Goal: Information Seeking & Learning: Learn about a topic

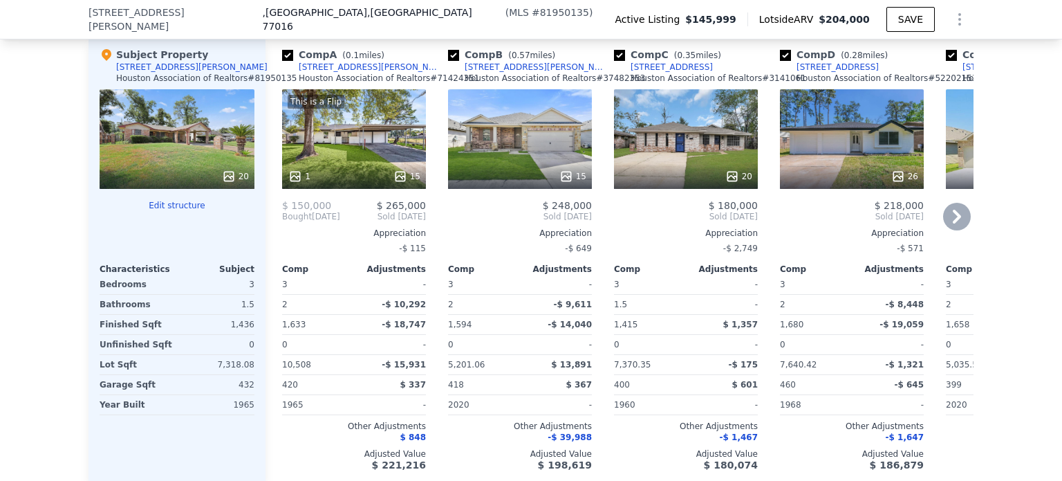
scroll to position [1383, 0]
click at [283, 71] on link "[STREET_ADDRESS][PERSON_NAME]" at bounding box center [362, 67] width 160 height 11
click at [283, 62] on input "checkbox" at bounding box center [287, 55] width 11 height 11
checkbox input "false"
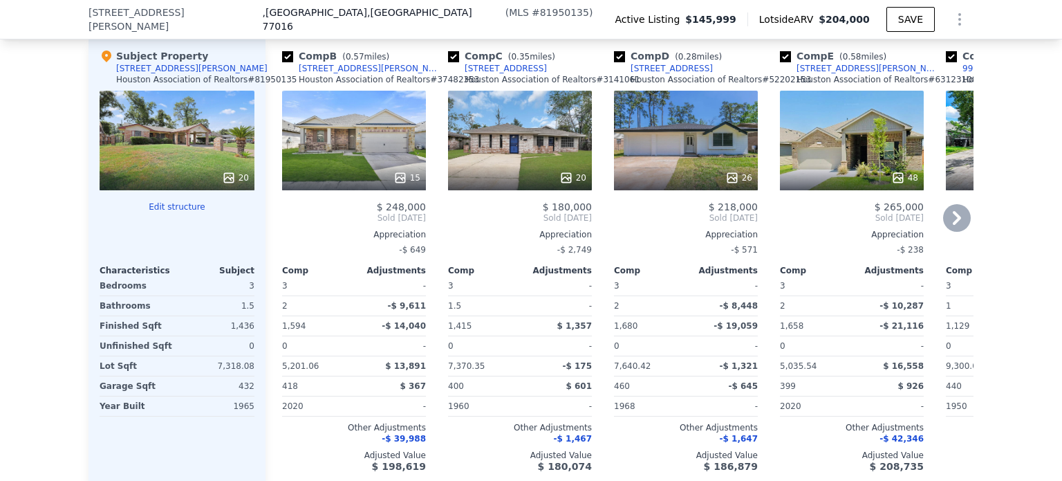
scroll to position [1385, 0]
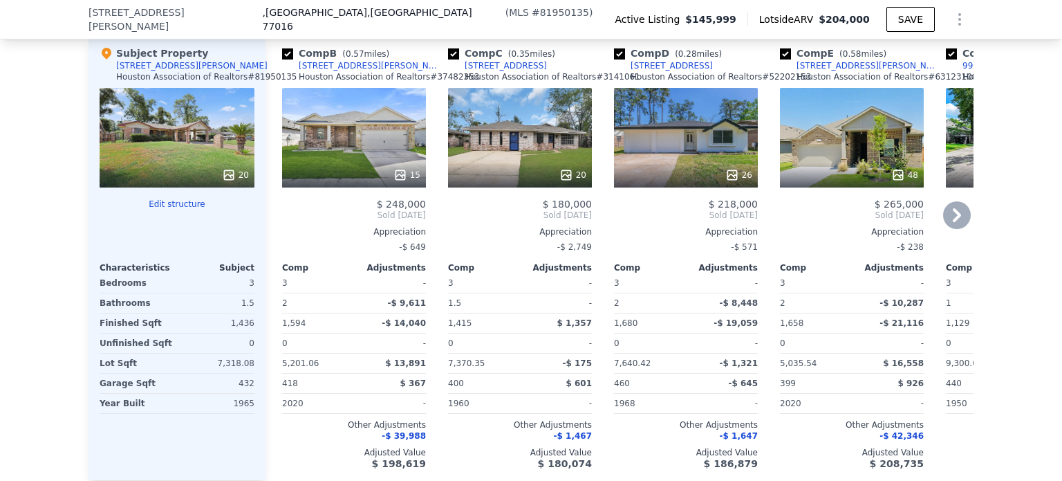
click at [448, 59] on input "checkbox" at bounding box center [453, 53] width 11 height 11
checkbox input "false"
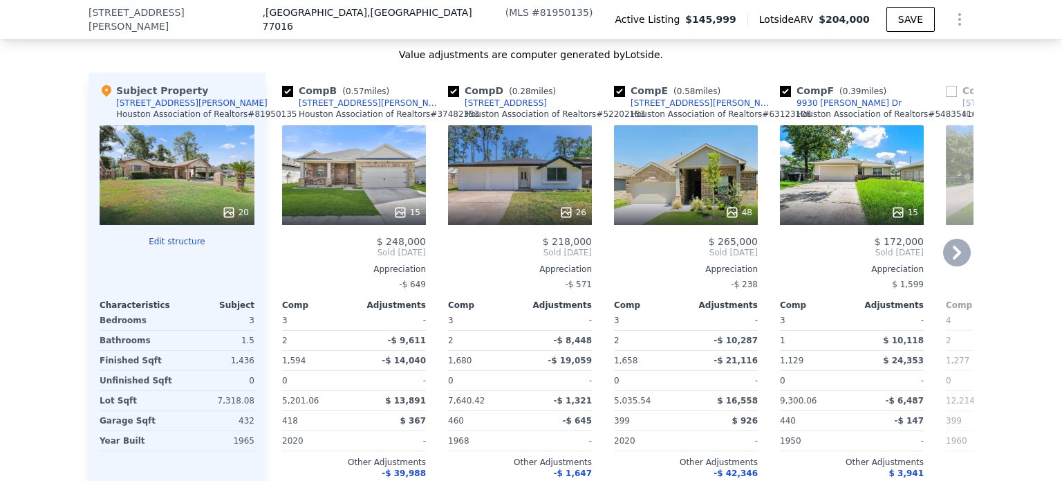
scroll to position [1347, 0]
click at [448, 98] on input "checkbox" at bounding box center [453, 91] width 11 height 11
checkbox input "false"
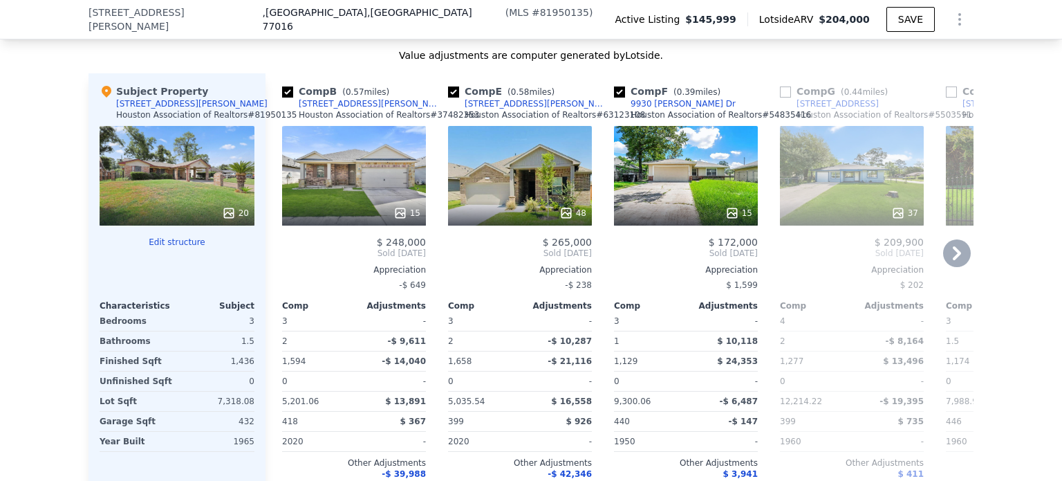
click at [448, 98] on input "checkbox" at bounding box center [453, 91] width 11 height 11
checkbox input "false"
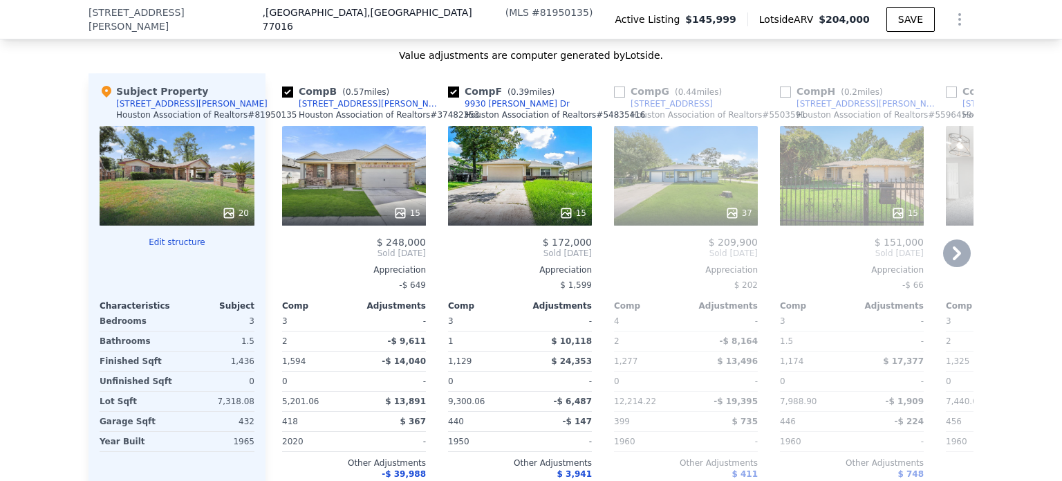
click at [448, 98] on input "checkbox" at bounding box center [453, 91] width 11 height 11
checkbox input "false"
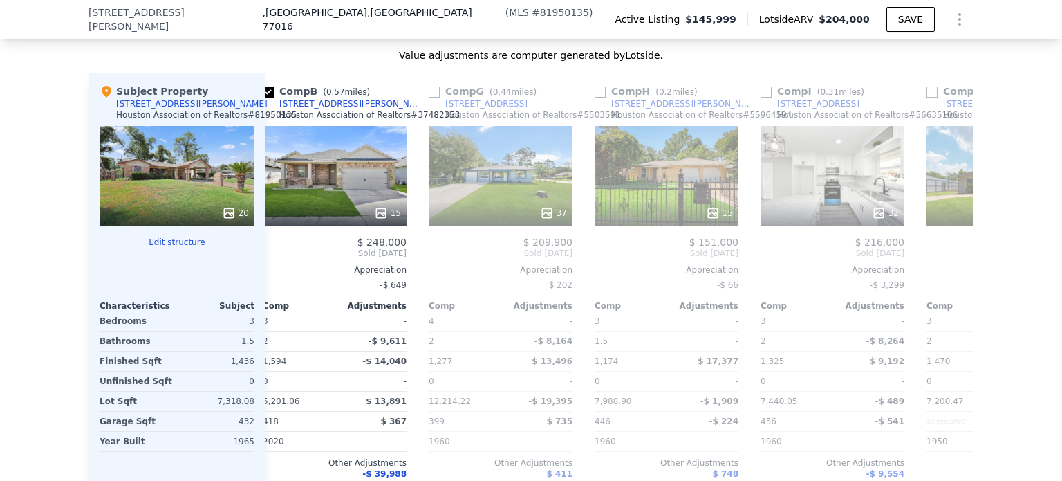
scroll to position [0, 22]
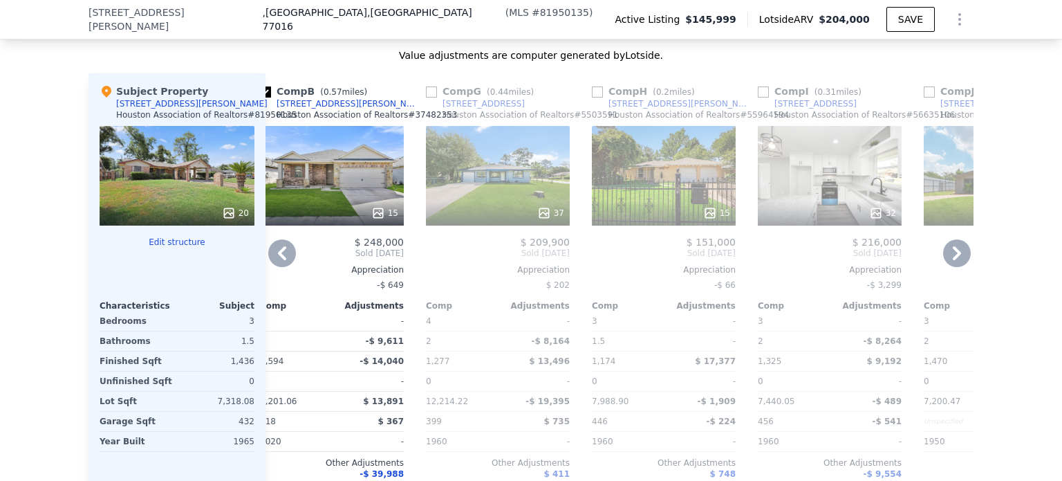
click at [758, 98] on input "checkbox" at bounding box center [763, 91] width 11 height 11
checkbox input "true"
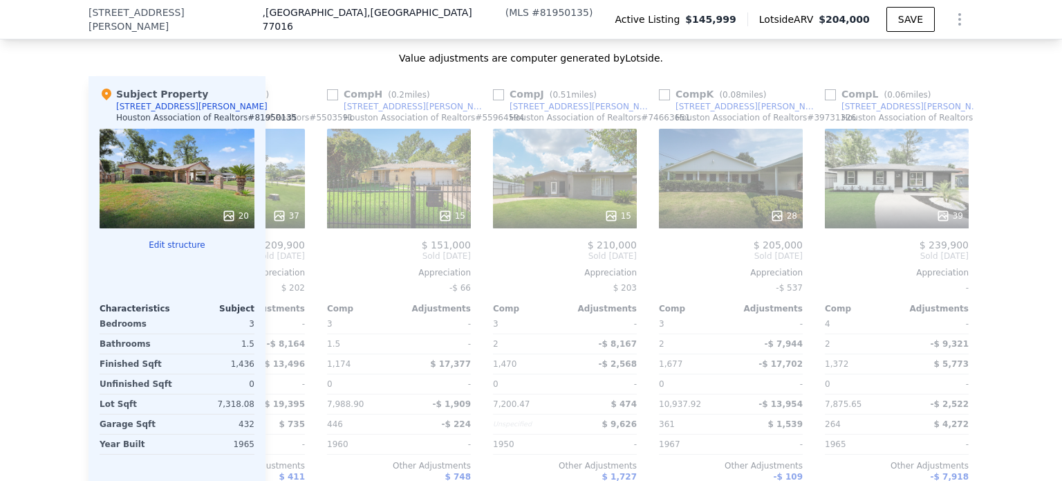
scroll to position [0, 456]
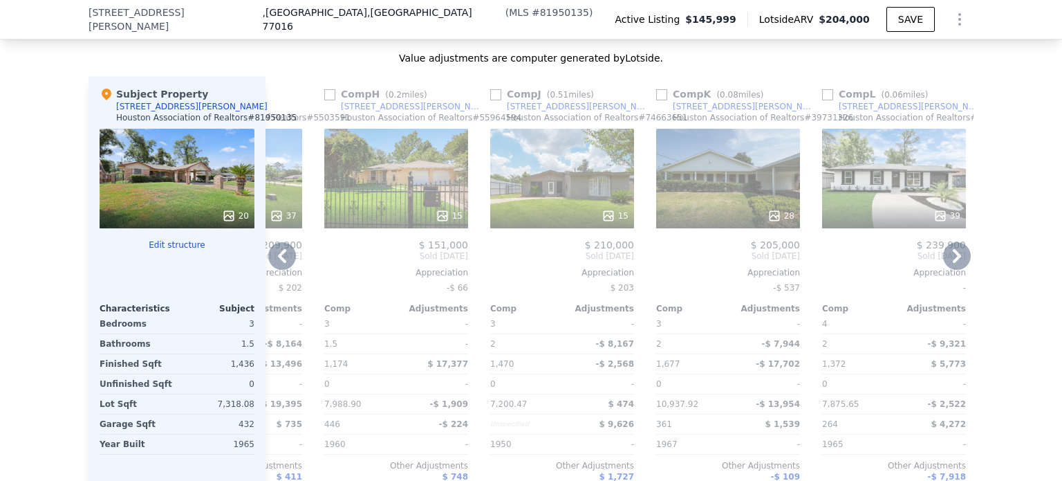
click at [490, 100] on input "checkbox" at bounding box center [495, 94] width 11 height 11
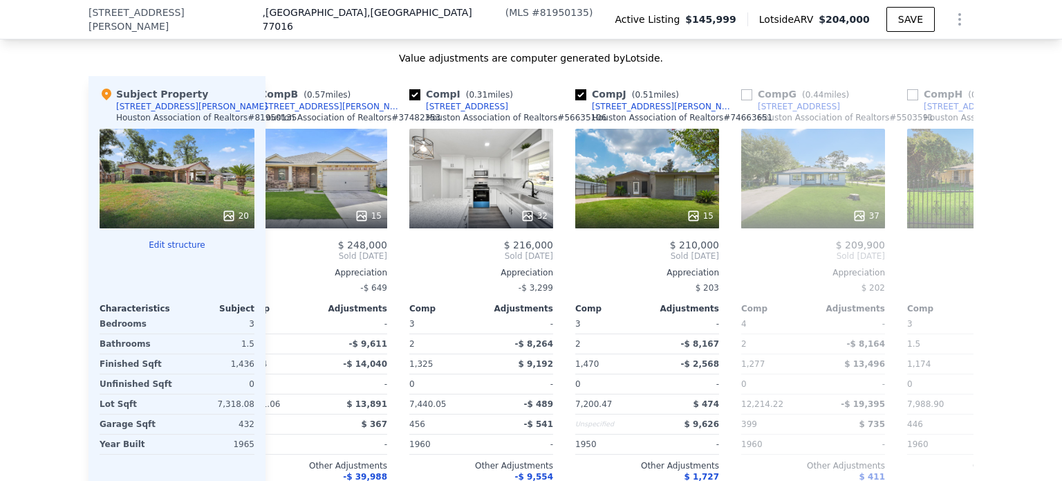
scroll to position [0, 0]
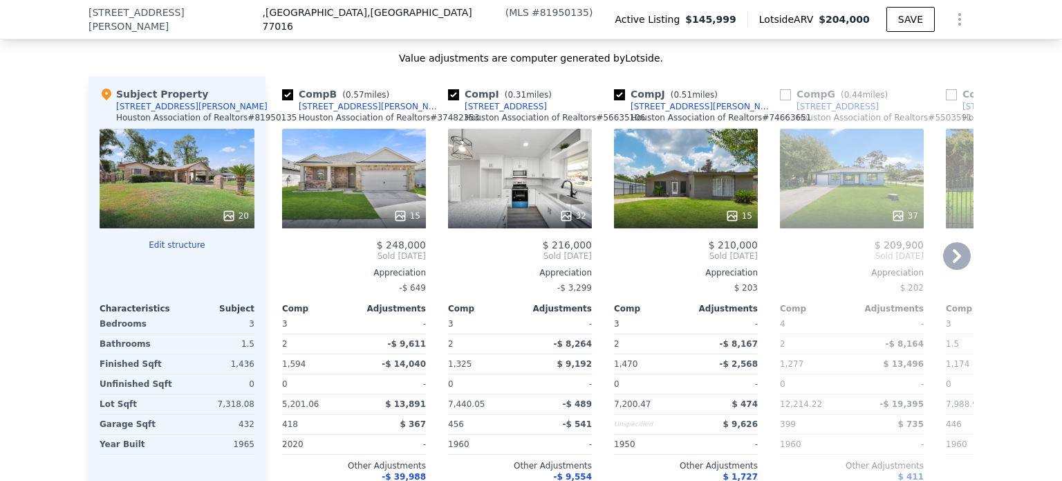
click at [365, 202] on div "15" at bounding box center [354, 179] width 144 height 100
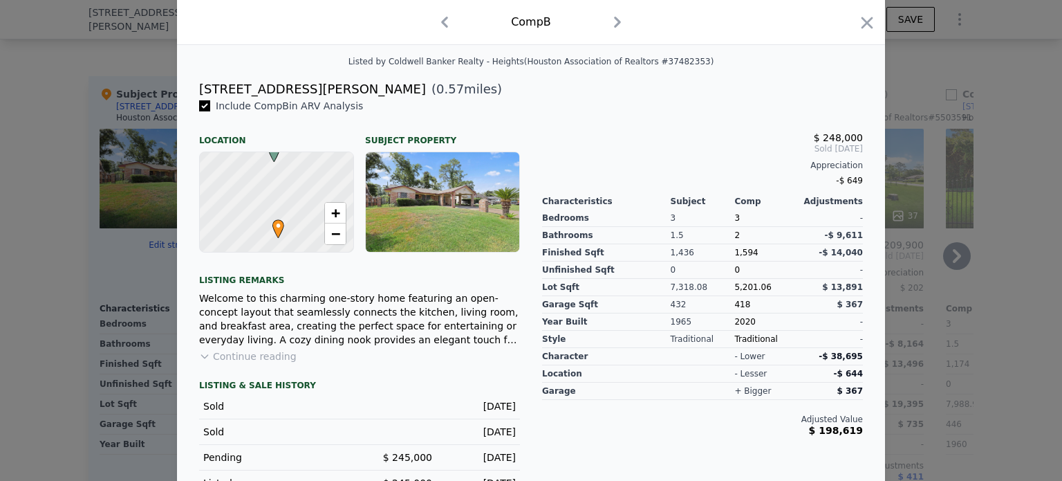
scroll to position [346, 0]
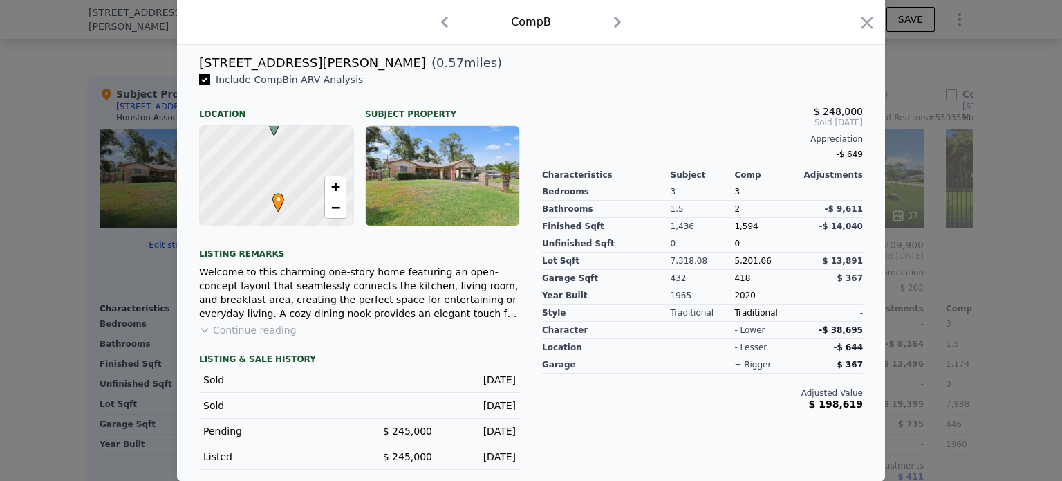
click at [276, 336] on button "Continue reading" at bounding box center [248, 330] width 98 height 14
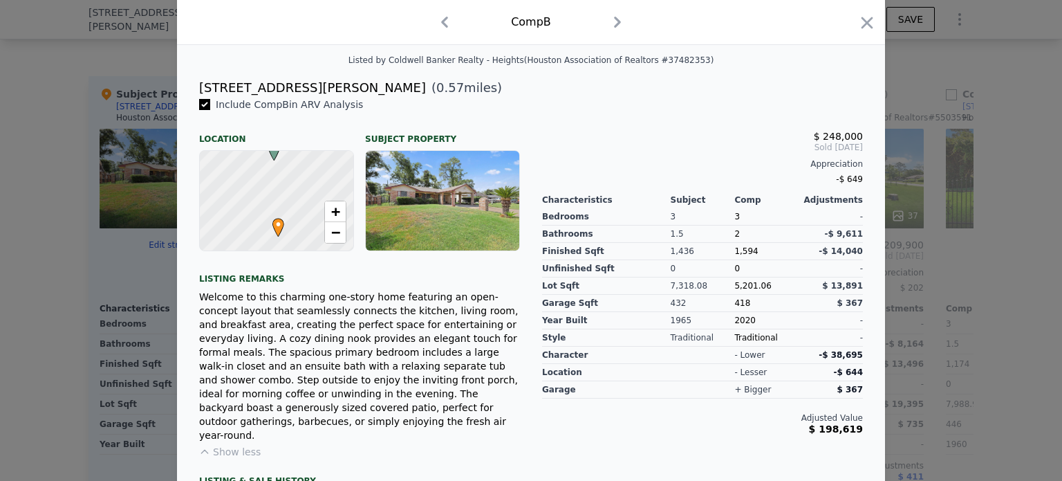
scroll to position [315, 0]
click at [916, 160] on div at bounding box center [531, 240] width 1062 height 481
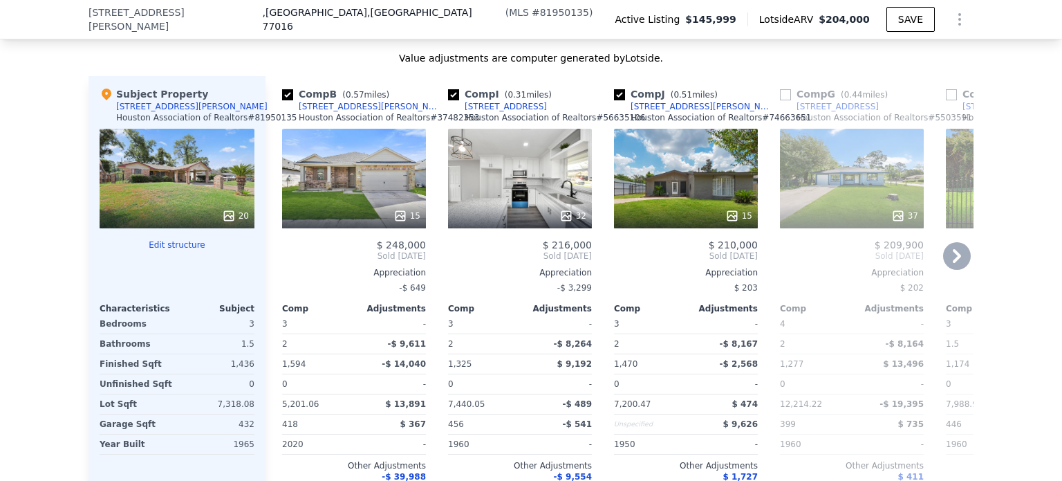
click at [496, 198] on div "32" at bounding box center [520, 179] width 144 height 100
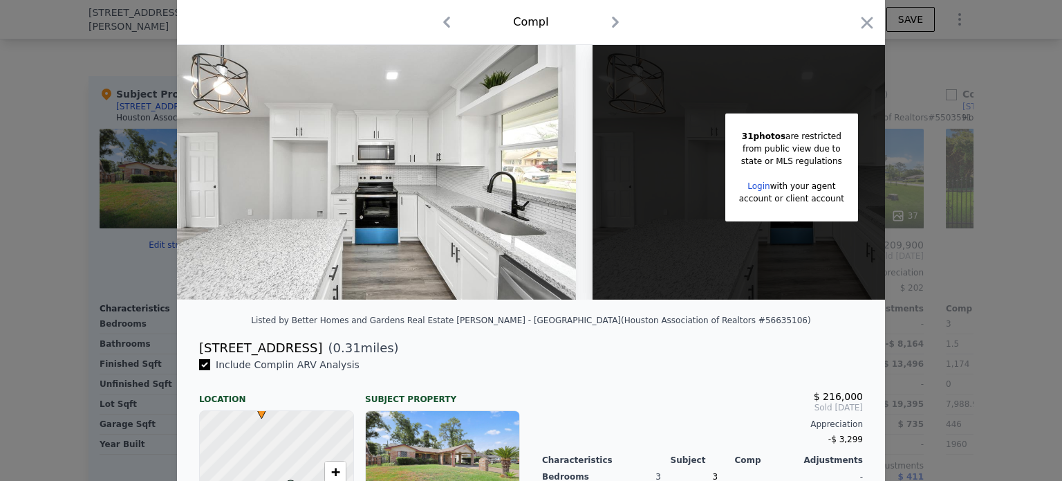
scroll to position [44, 0]
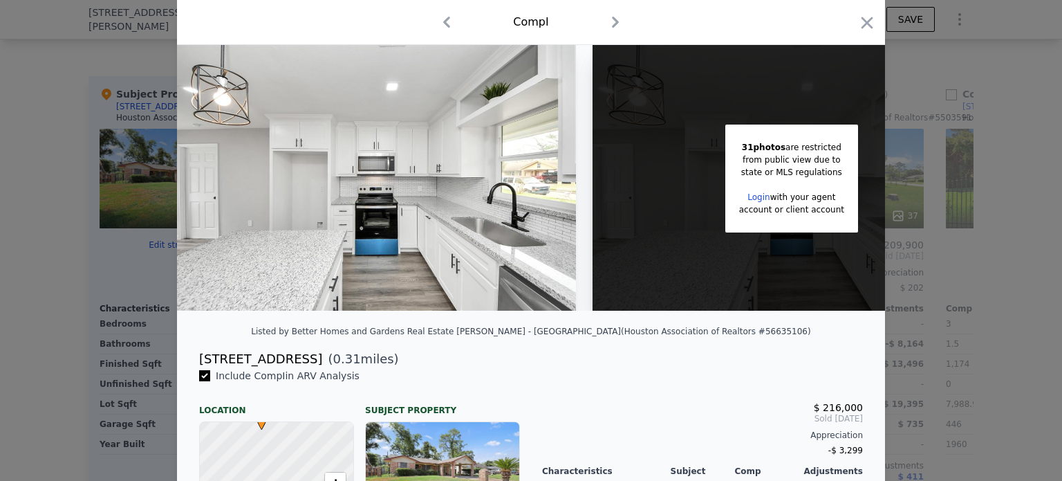
click at [937, 262] on div at bounding box center [531, 240] width 1062 height 481
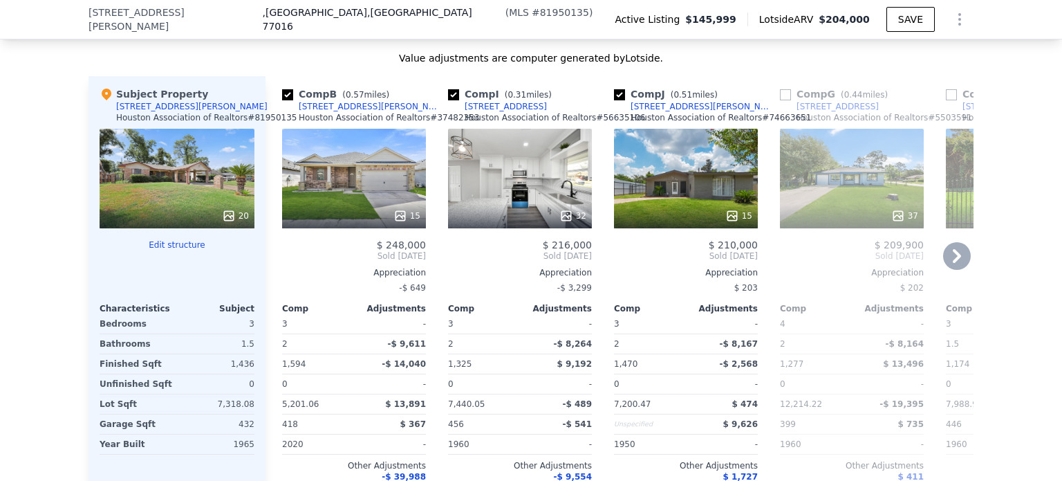
click at [628, 185] on div "15" at bounding box center [686, 179] width 144 height 100
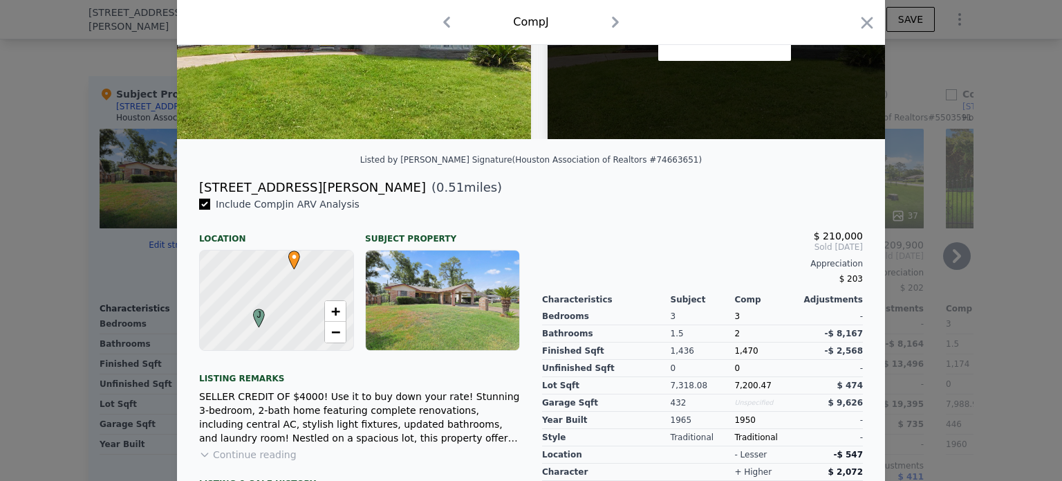
scroll to position [268, 0]
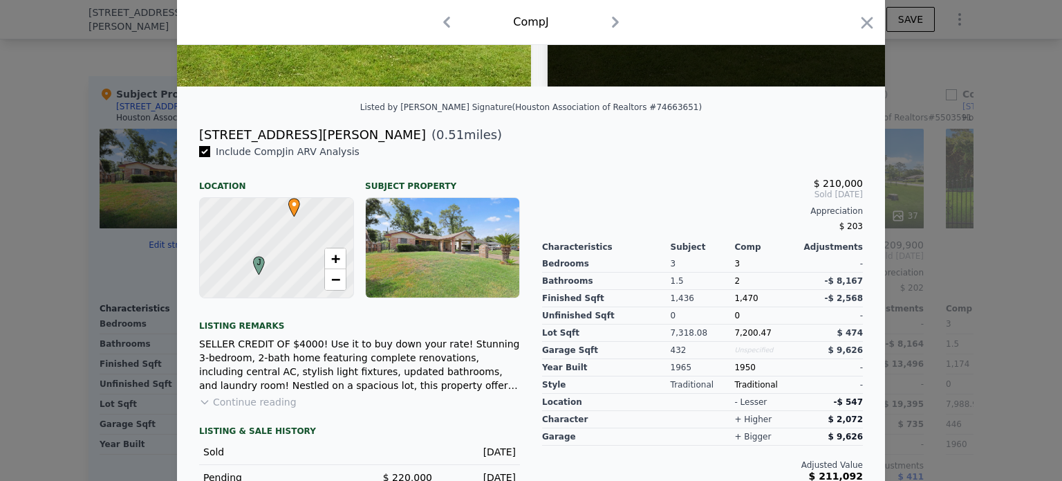
click at [993, 251] on div at bounding box center [531, 240] width 1062 height 481
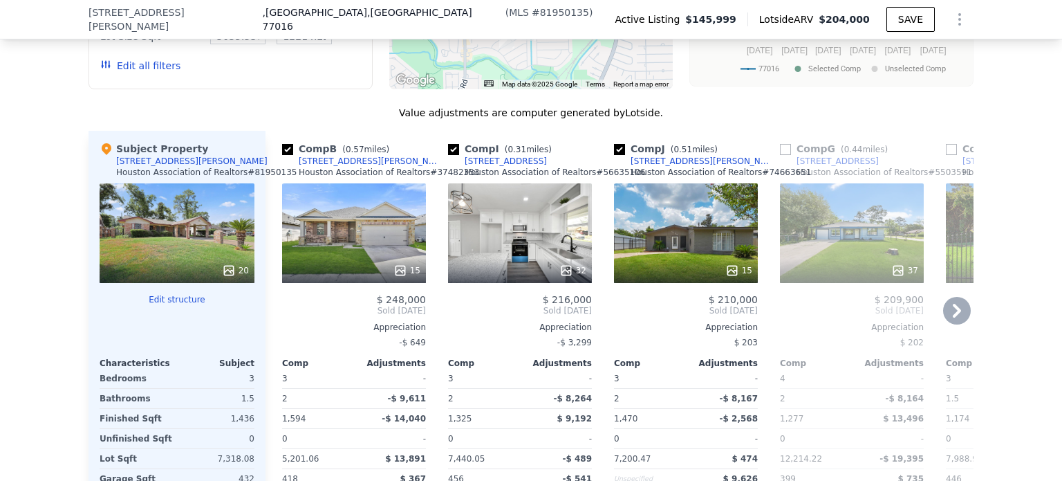
scroll to position [1275, 0]
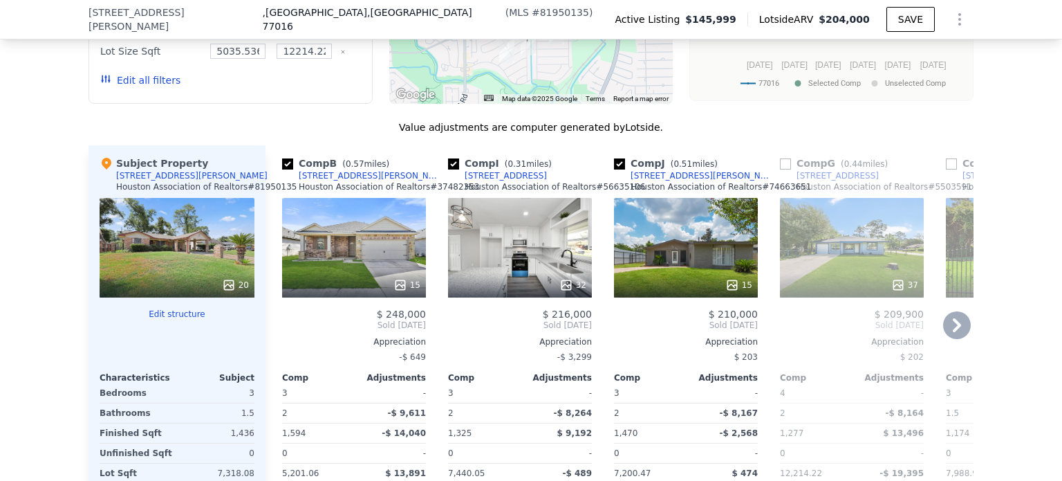
click at [614, 169] on input "checkbox" at bounding box center [619, 163] width 11 height 11
checkbox input "false"
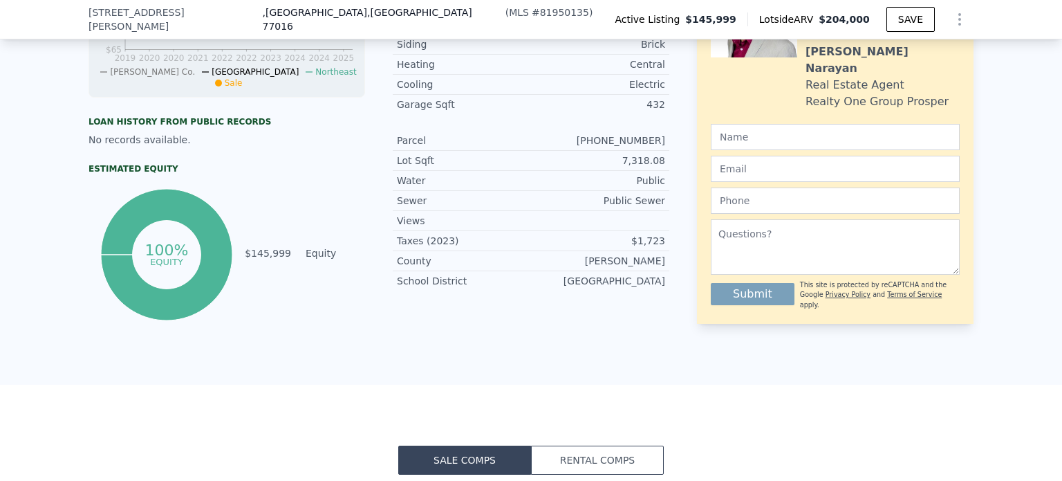
scroll to position [554, 0]
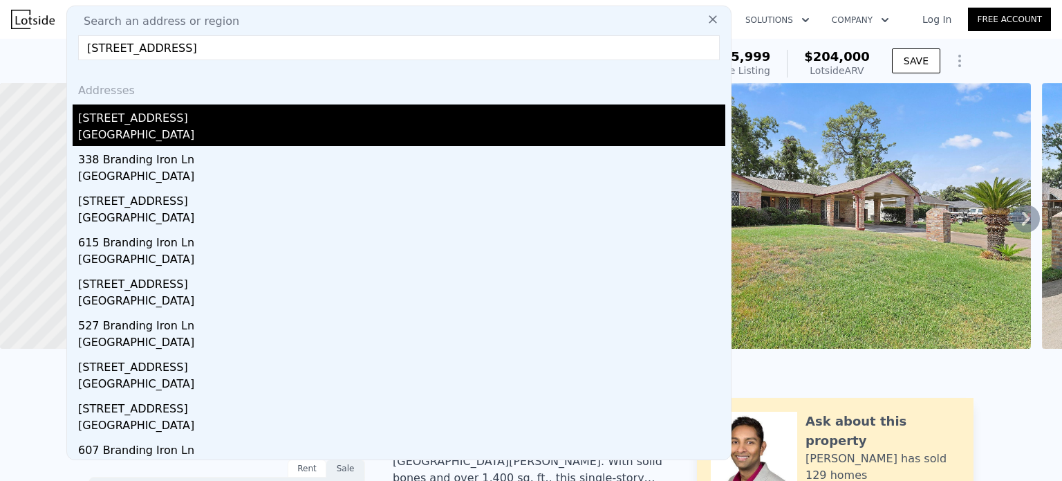
type input "[STREET_ADDRESS]"
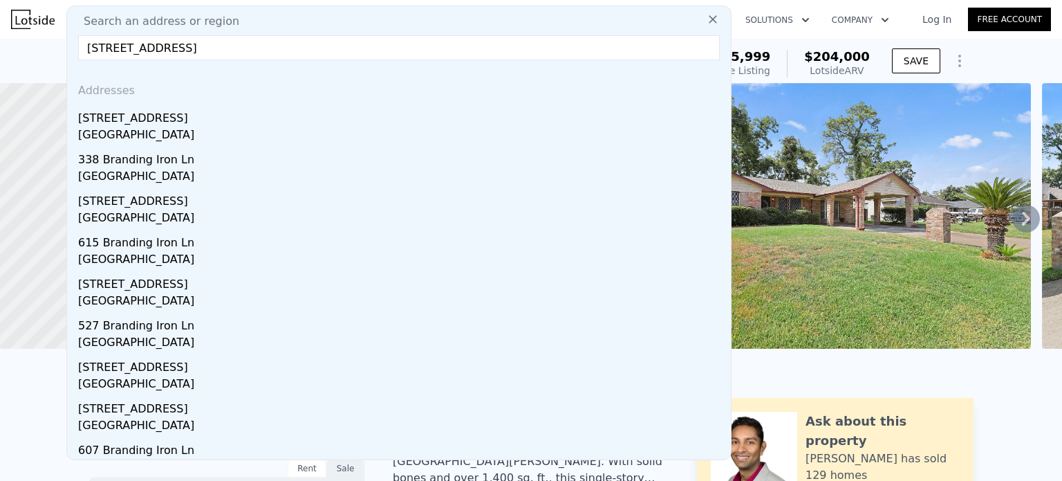
drag, startPoint x: 204, startPoint y: 128, endPoint x: 555, endPoint y: 365, distance: 423.9
click at [204, 128] on div "[GEOGRAPHIC_DATA]" at bounding box center [401, 136] width 647 height 19
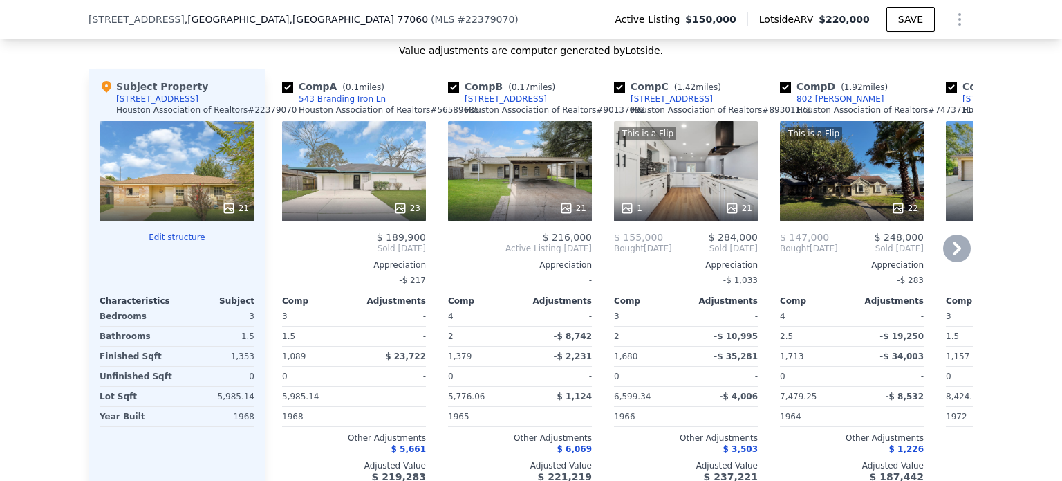
scroll to position [1379, 0]
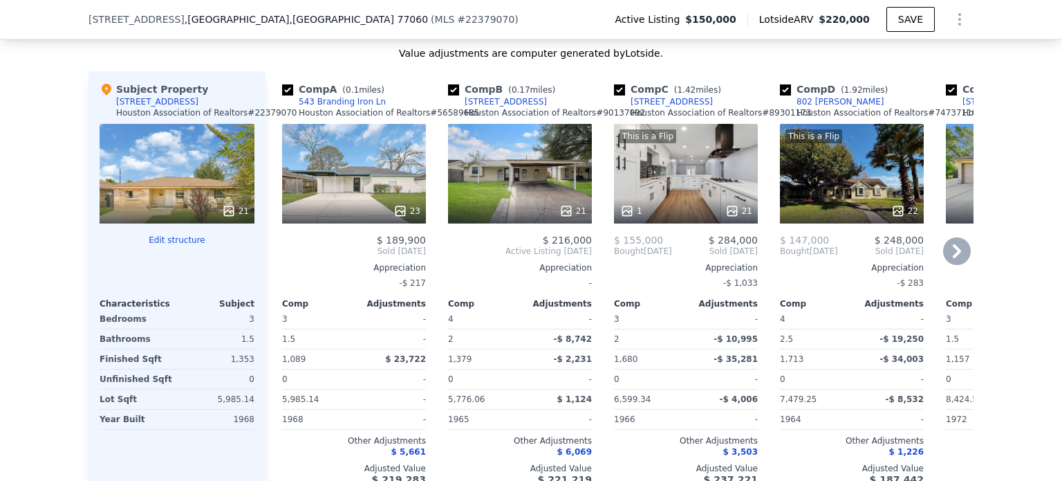
click at [283, 95] on input "checkbox" at bounding box center [287, 89] width 11 height 11
checkbox input "false"
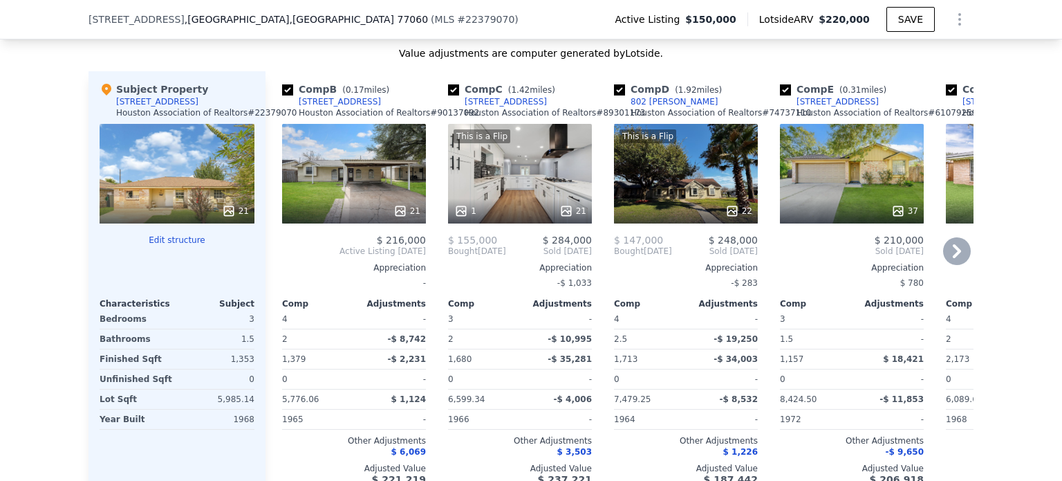
click at [283, 95] on input "checkbox" at bounding box center [287, 89] width 11 height 11
checkbox input "false"
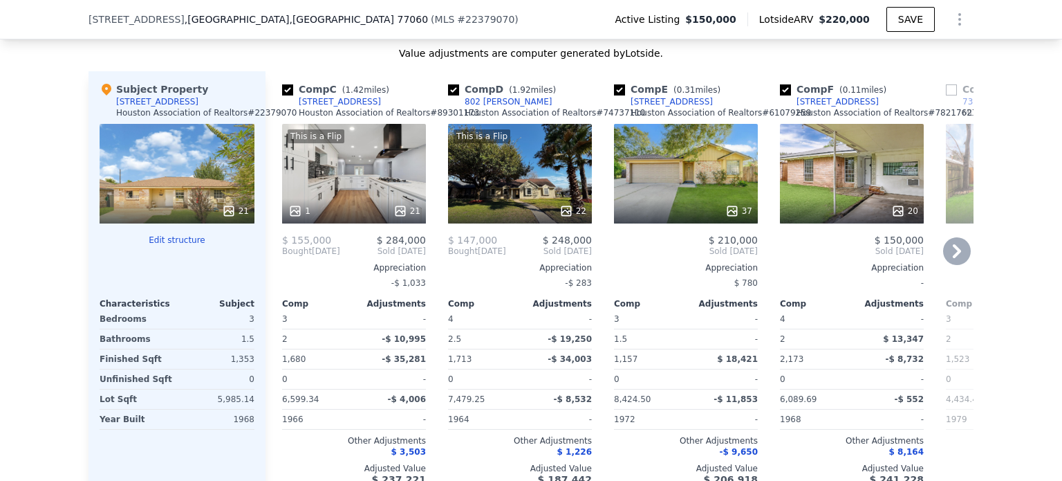
click at [283, 95] on input "checkbox" at bounding box center [287, 89] width 11 height 11
checkbox input "false"
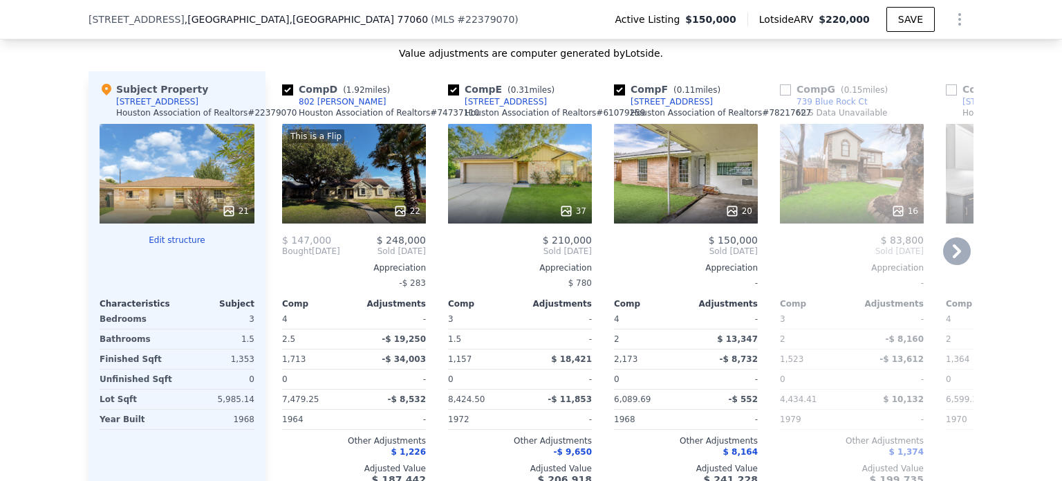
click at [283, 95] on input "checkbox" at bounding box center [287, 89] width 11 height 11
checkbox input "false"
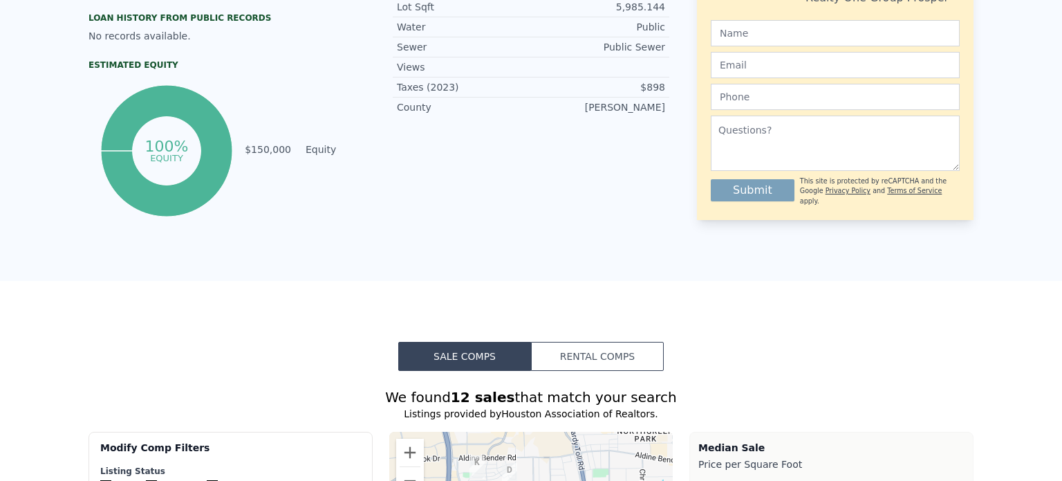
scroll to position [0, 0]
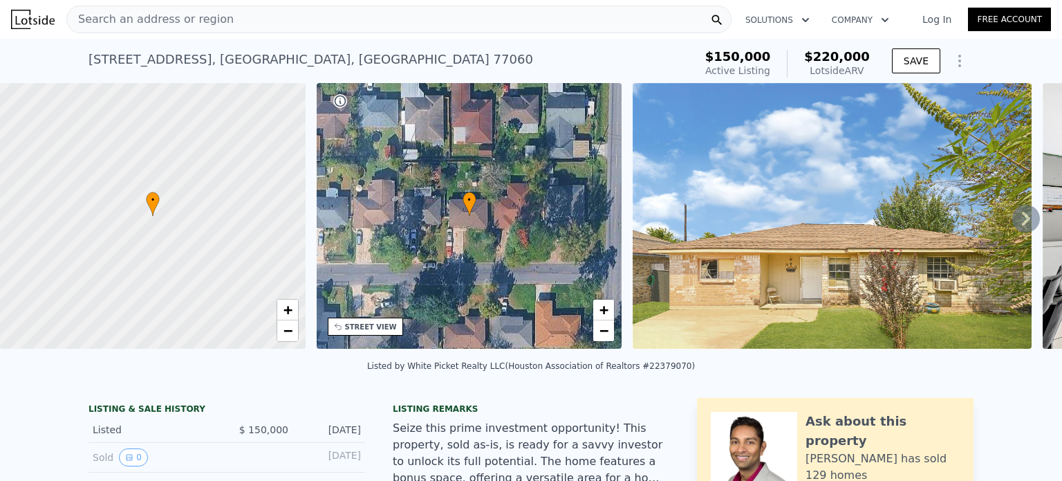
click at [159, 26] on span "Search an address or region" at bounding box center [150, 19] width 167 height 17
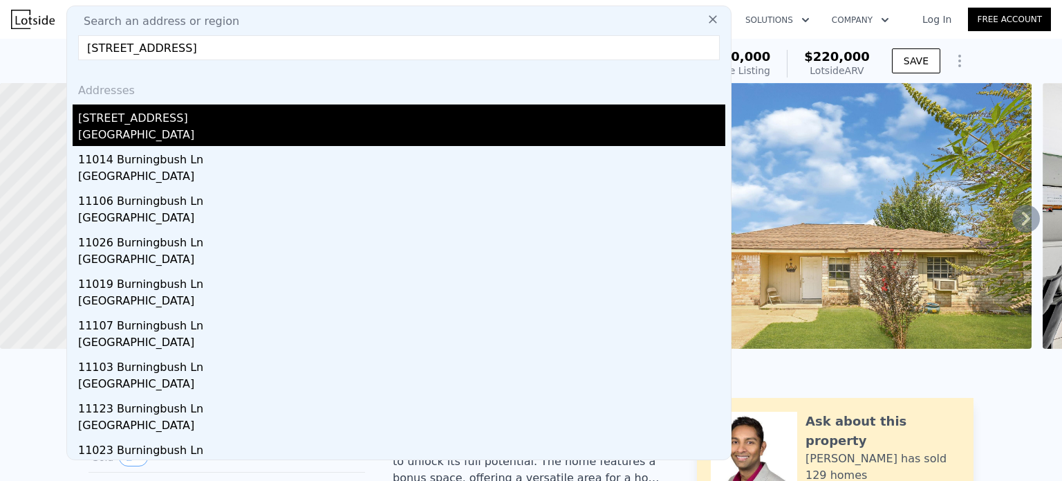
type input "[STREET_ADDRESS]"
click at [261, 120] on div "[STREET_ADDRESS]" at bounding box center [401, 115] width 647 height 22
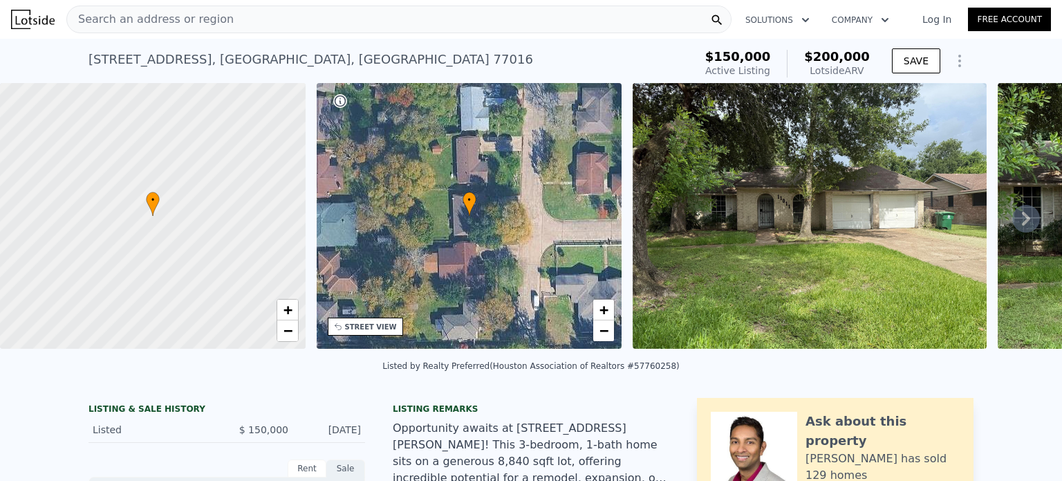
click at [191, 24] on span "Search an address or region" at bounding box center [150, 19] width 167 height 17
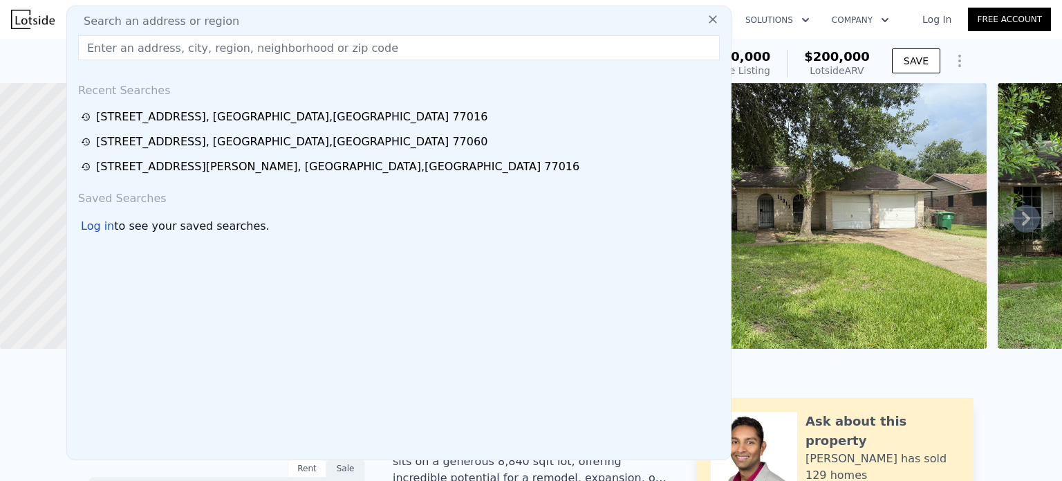
click at [115, 50] on input "text" at bounding box center [399, 47] width 642 height 25
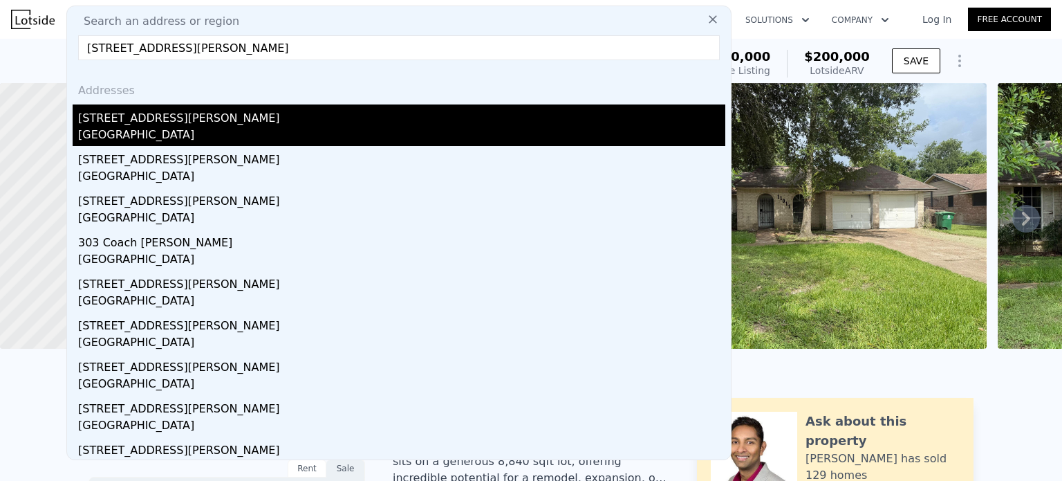
type input "[STREET_ADDRESS][PERSON_NAME]"
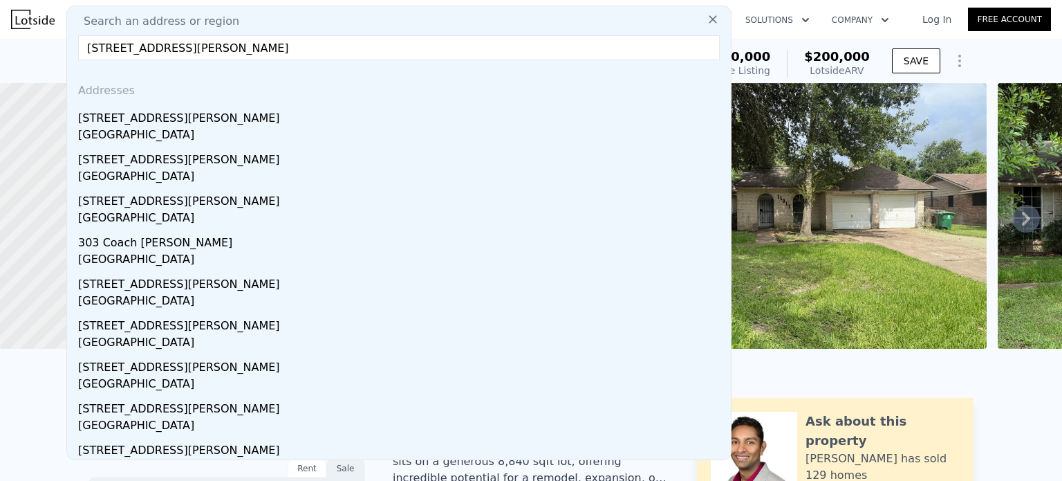
drag, startPoint x: 185, startPoint y: 133, endPoint x: 550, endPoint y: 237, distance: 378.9
click at [185, 133] on div "[GEOGRAPHIC_DATA]" at bounding box center [401, 136] width 647 height 19
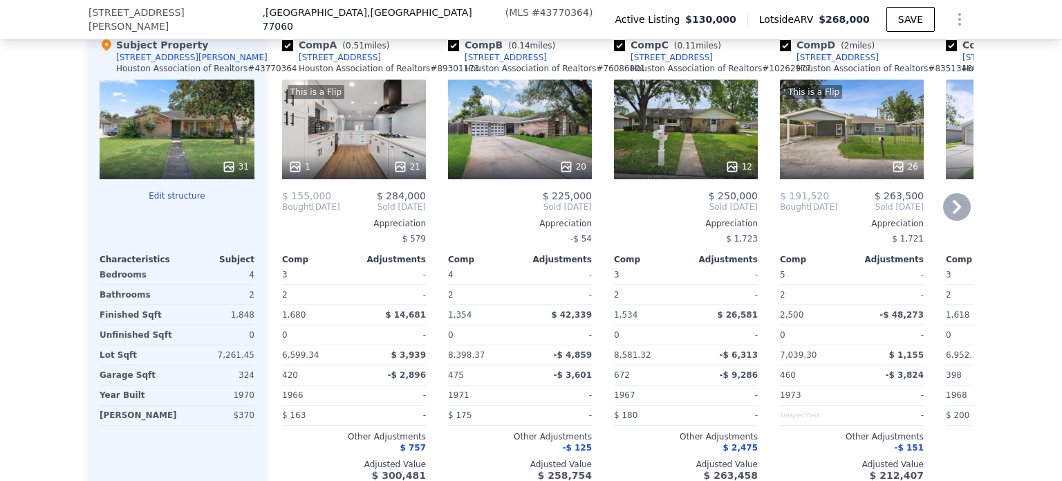
scroll to position [0, 6]
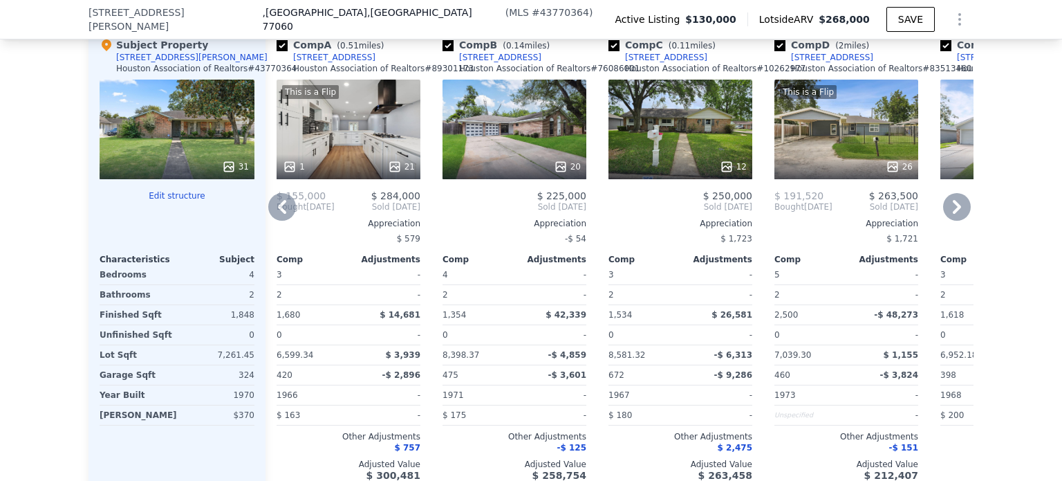
click at [443, 51] on input "checkbox" at bounding box center [448, 45] width 11 height 11
checkbox input "false"
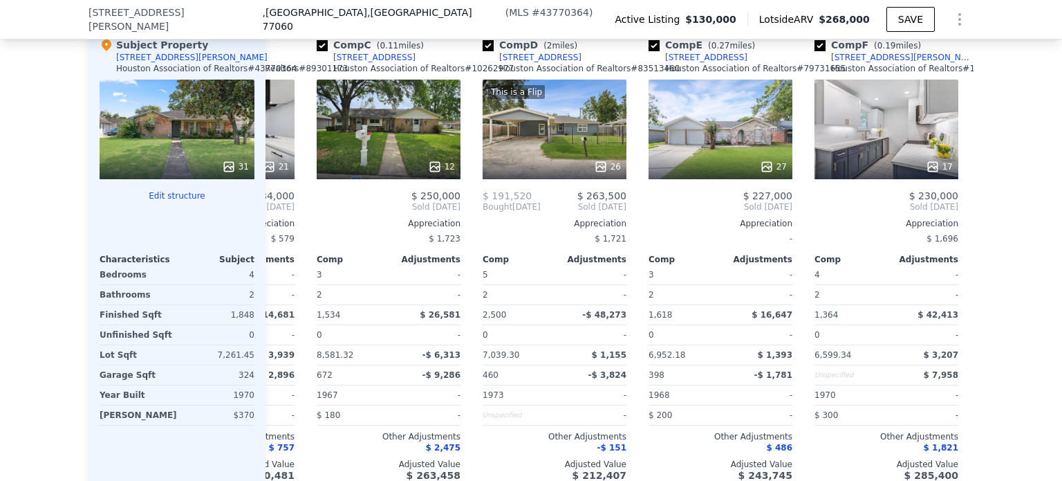
scroll to position [0, 133]
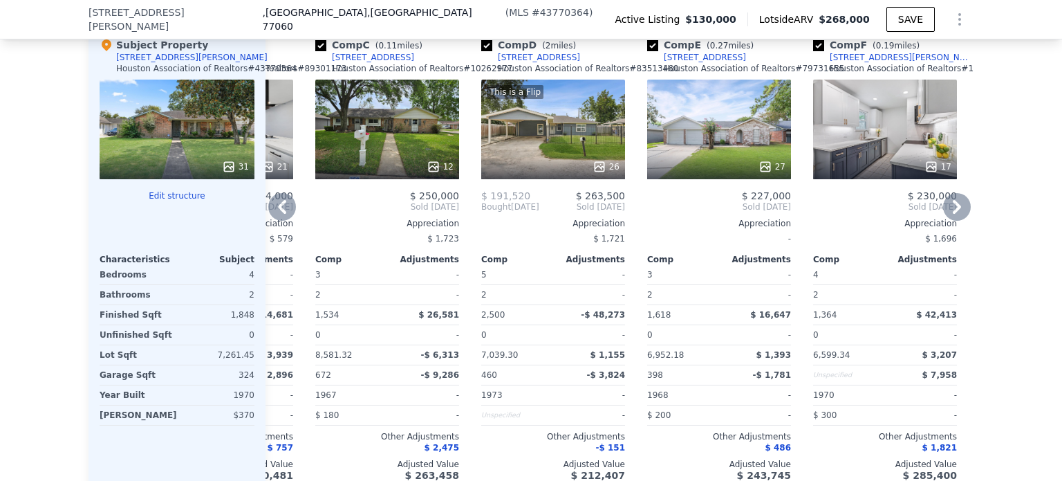
click at [481, 51] on input "checkbox" at bounding box center [486, 45] width 11 height 11
checkbox input "false"
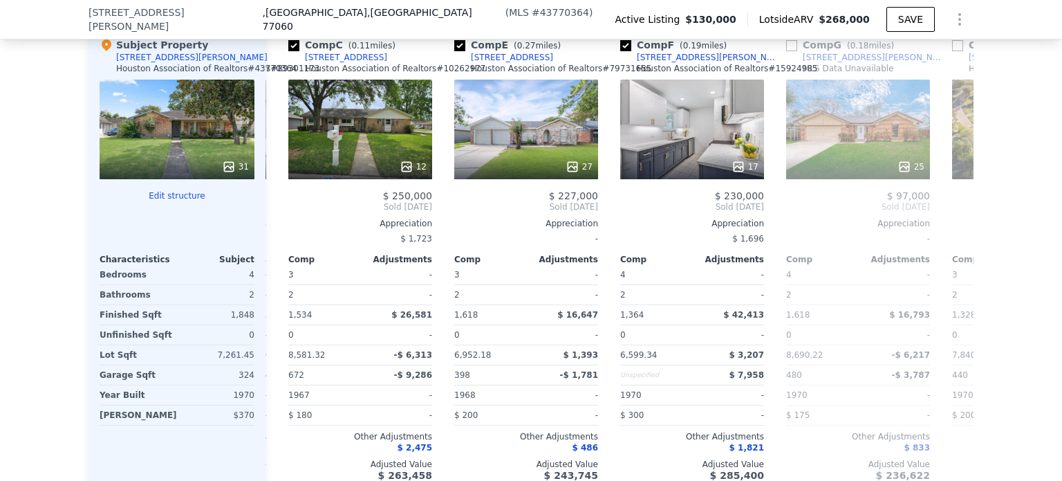
scroll to position [0, 160]
click at [454, 51] on input "checkbox" at bounding box center [459, 45] width 11 height 11
checkbox input "false"
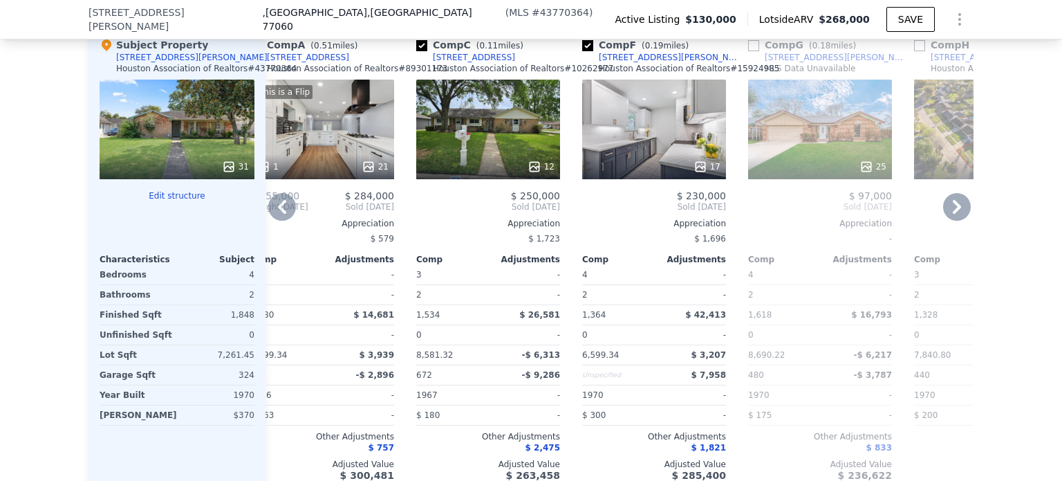
scroll to position [0, 0]
